Goal: Navigation & Orientation: Go to known website

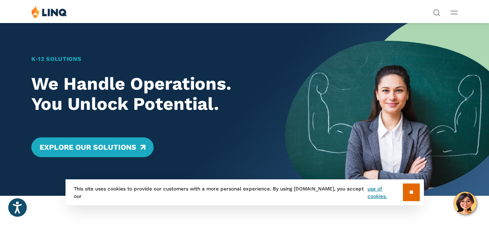
click at [452, 12] on icon "Open Main Menu" at bounding box center [454, 13] width 7 height 4
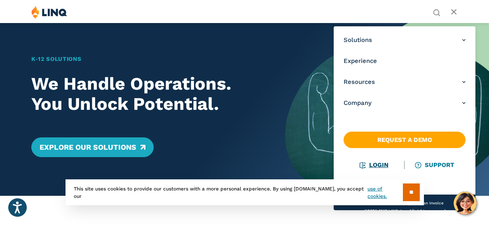
click at [374, 164] on link "Login" at bounding box center [374, 164] width 28 height 7
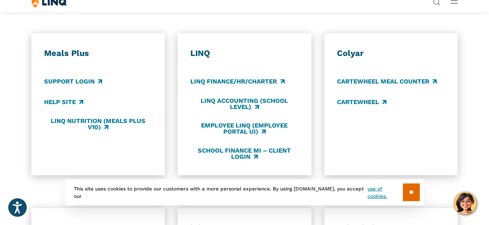
scroll to position [390, 0]
